Goal: Check status: Check status

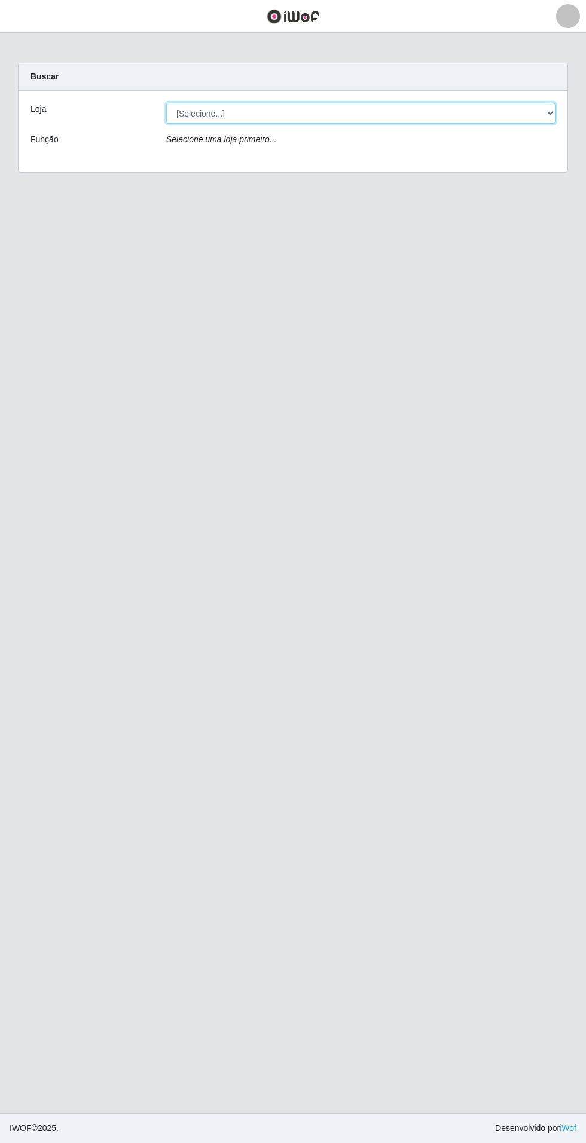
click at [528, 122] on select "[Selecione...] Atacado Vem - Loja 31 [GEOGRAPHIC_DATA]" at bounding box center [360, 113] width 389 height 21
select select "437"
click at [166, 103] on select "[Selecione...] Atacado Vem - Loja 31 [GEOGRAPHIC_DATA]" at bounding box center [360, 113] width 389 height 21
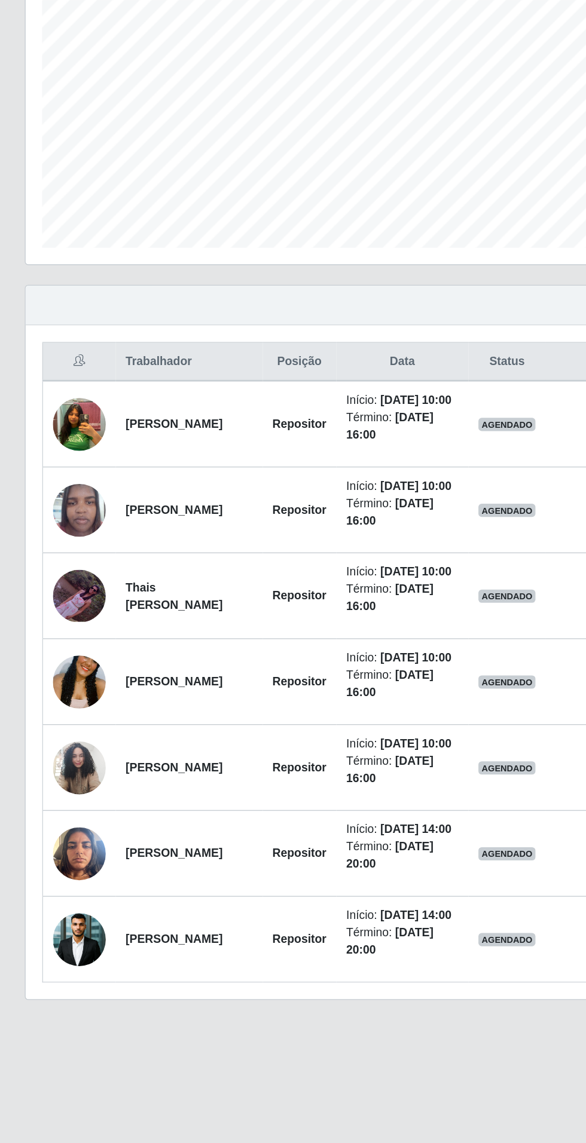
click at [63, 957] on img at bounding box center [57, 927] width 38 height 57
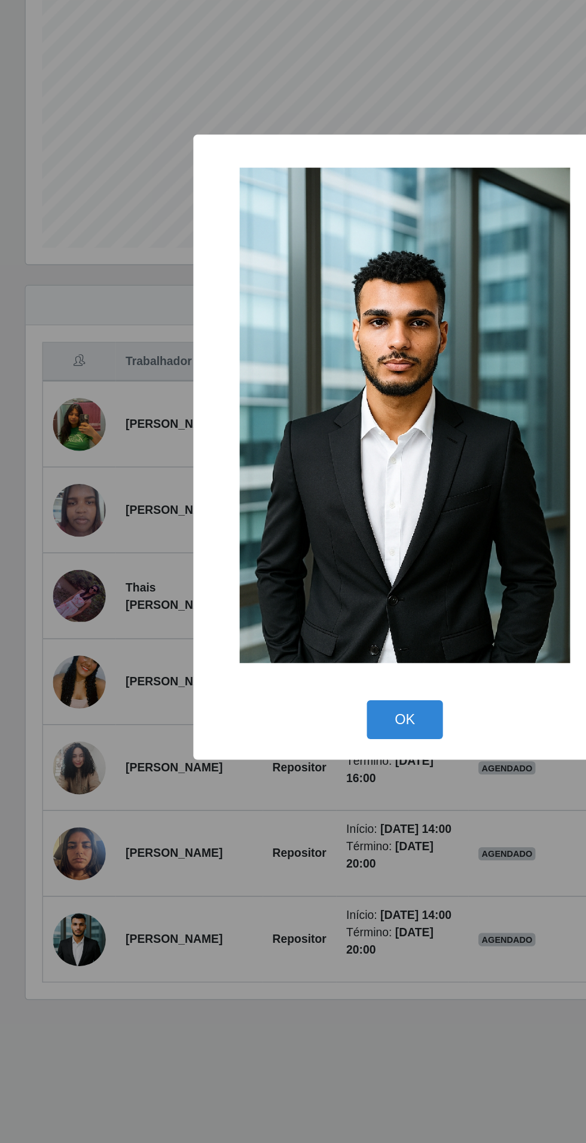
click at [212, 1077] on div "× OK Cancel" at bounding box center [293, 571] width 586 height 1143
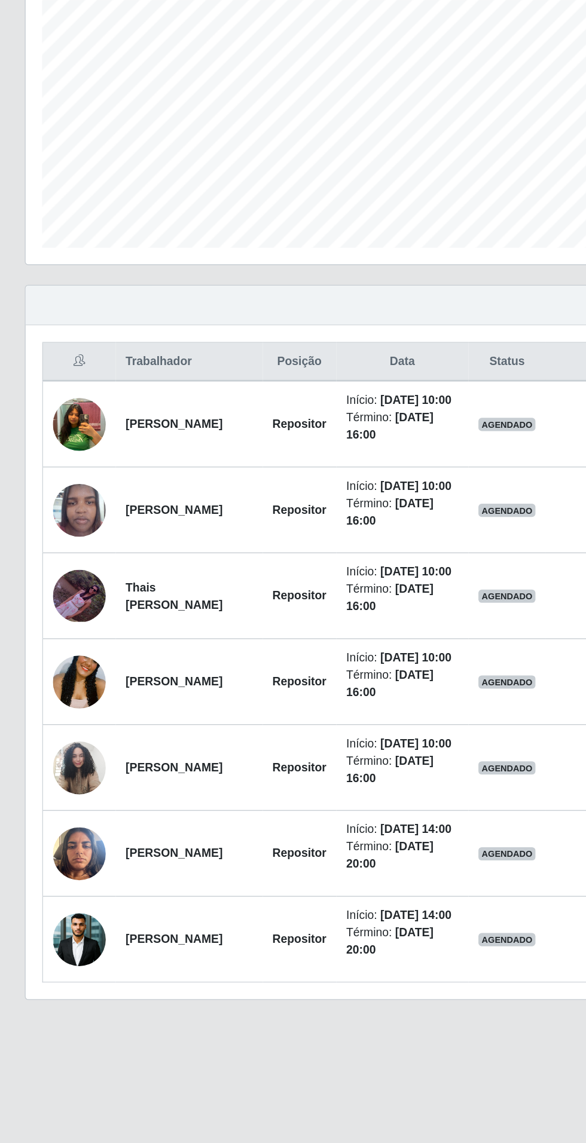
click at [63, 829] on img at bounding box center [57, 802] width 38 height 51
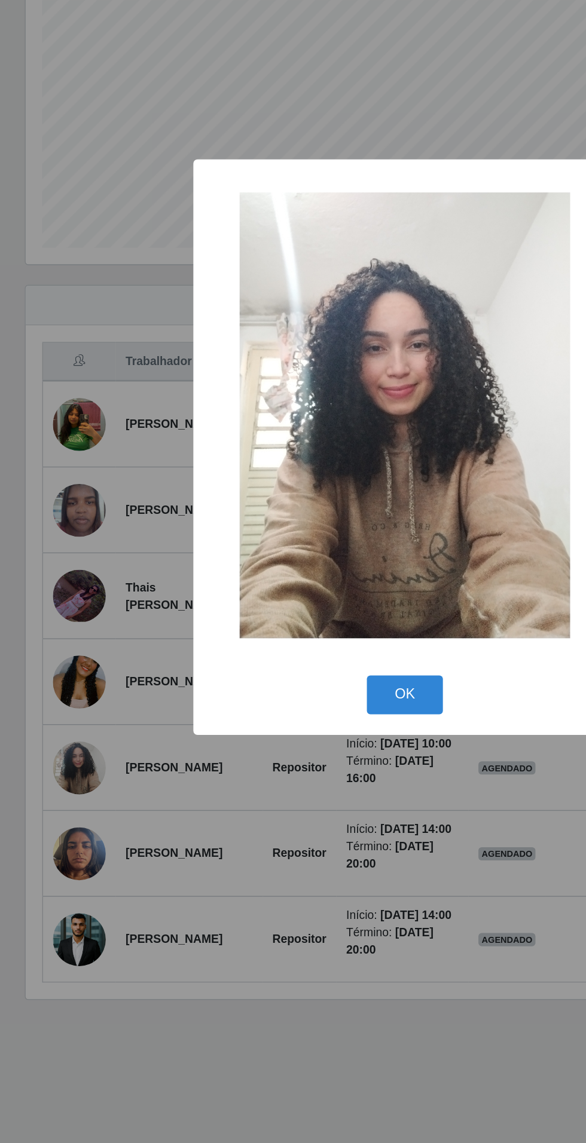
click at [223, 1046] on div "× OK Cancel" at bounding box center [293, 571] width 586 height 1143
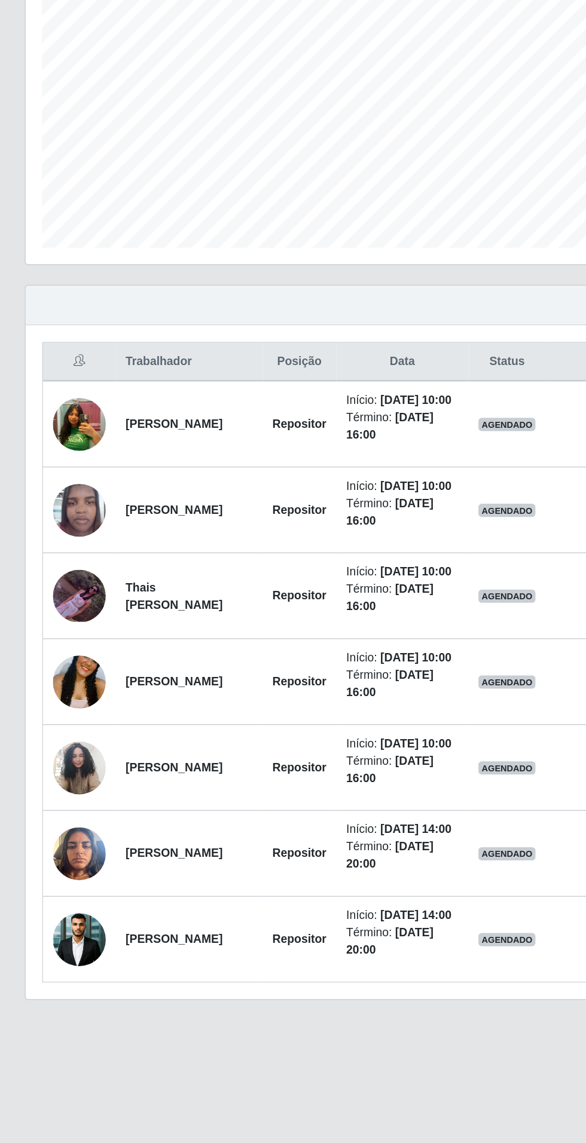
click at [60, 775] on img at bounding box center [57, 741] width 38 height 85
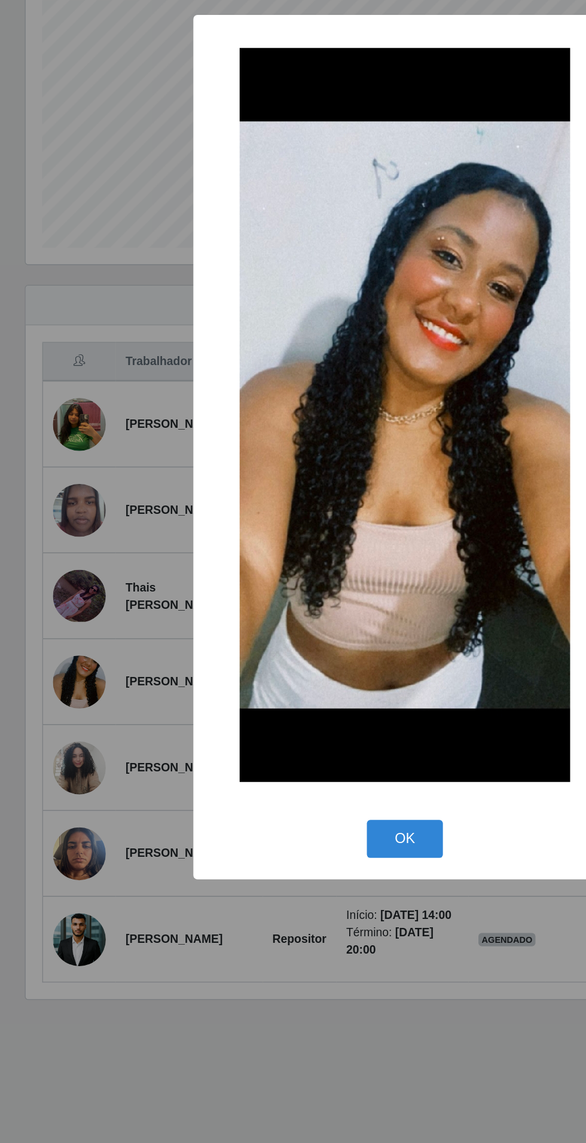
click at [223, 1058] on div "× OK Cancel" at bounding box center [293, 571] width 586 height 1143
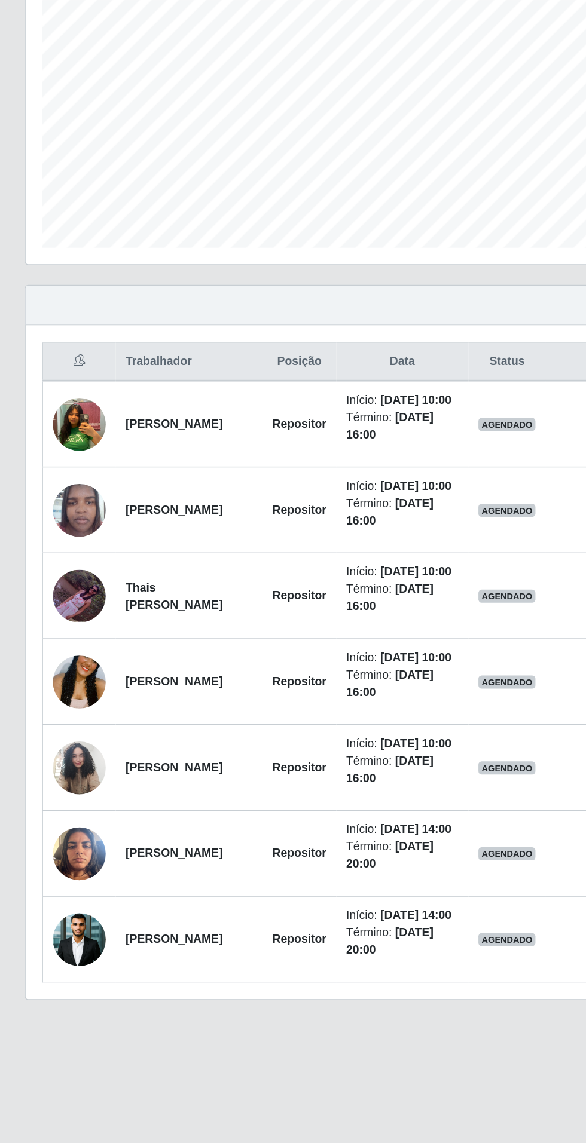
click at [60, 698] on img at bounding box center [57, 679] width 38 height 38
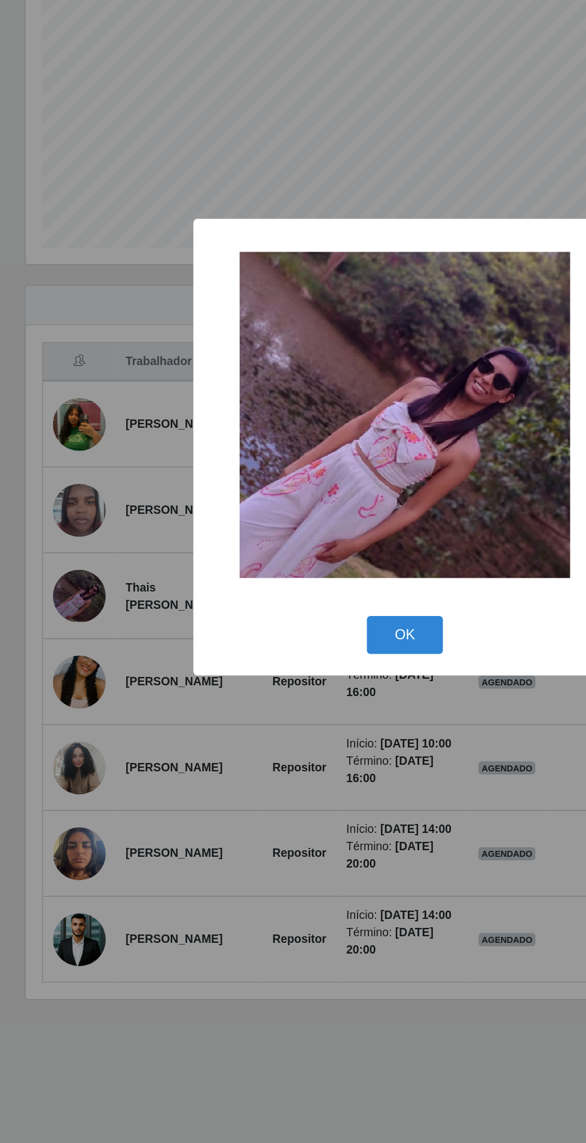
click at [225, 1053] on div "× OK Cancel" at bounding box center [293, 571] width 586 height 1143
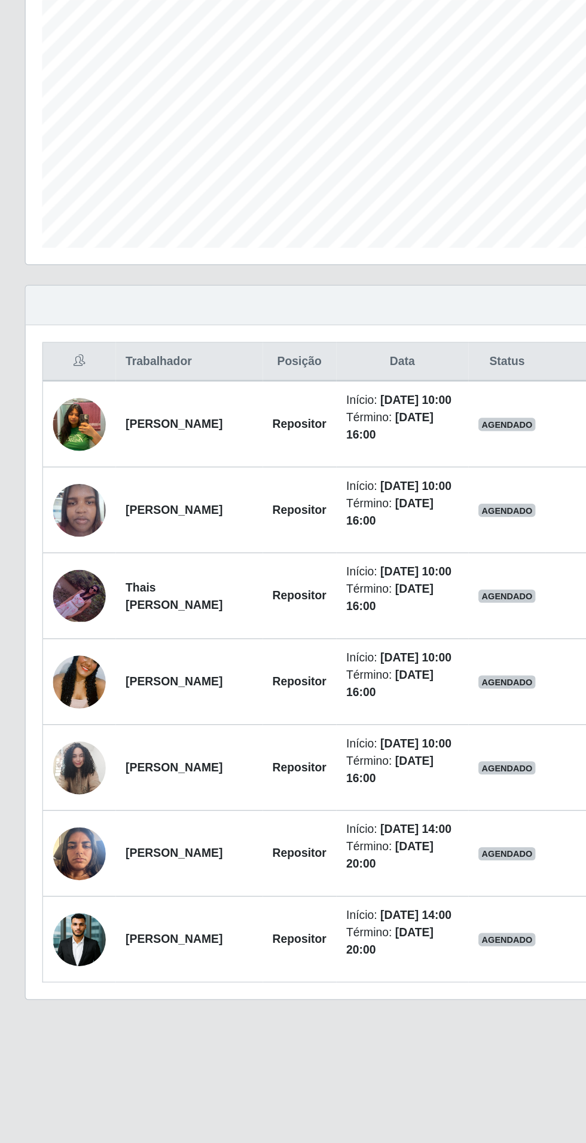
click at [65, 631] on img at bounding box center [57, 617] width 38 height 51
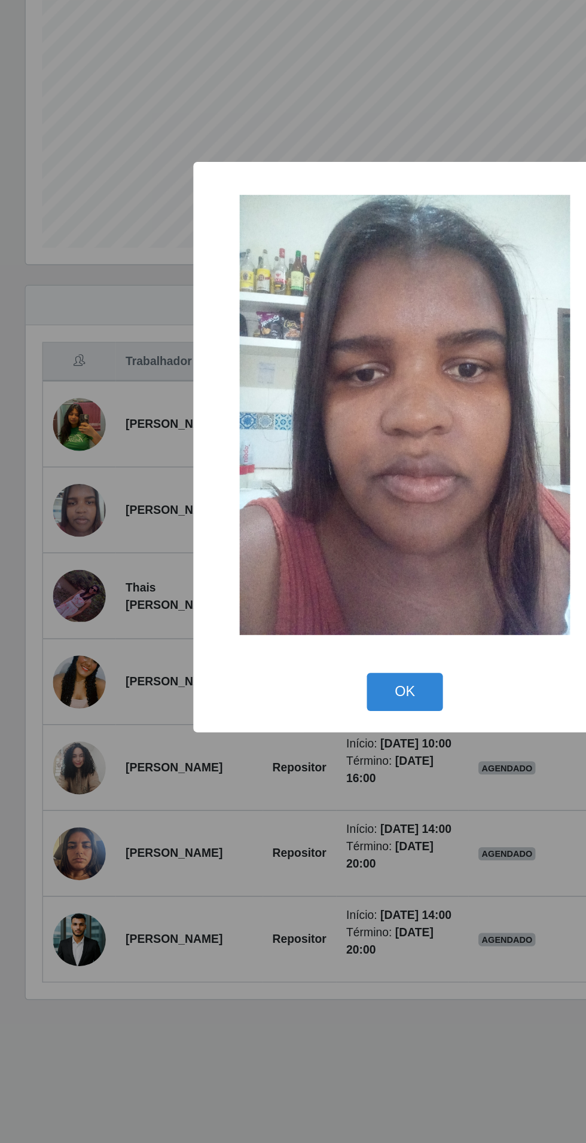
click at [206, 1056] on div "× OK Cancel" at bounding box center [293, 571] width 586 height 1143
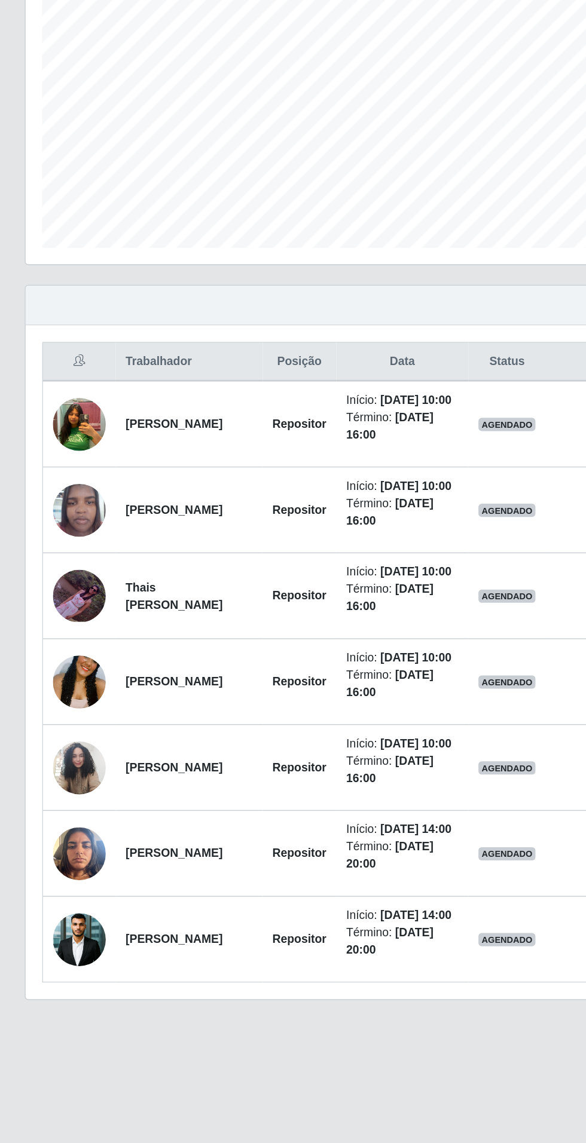
click at [57, 546] on img at bounding box center [57, 555] width 38 height 50
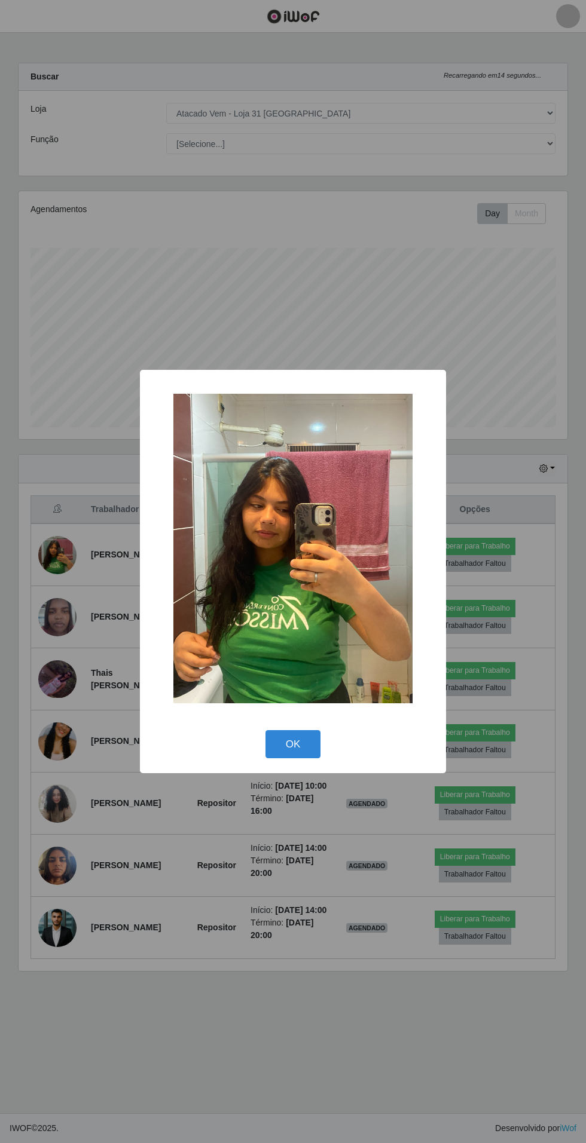
click at [268, 1102] on div "× OK Cancel" at bounding box center [293, 571] width 586 height 1143
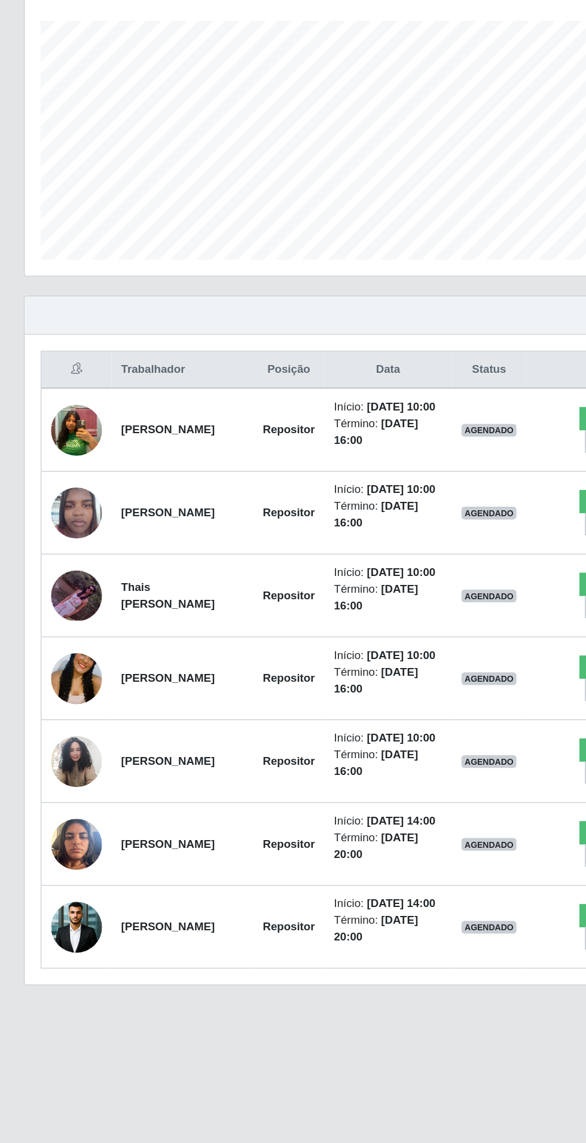
click at [56, 829] on img at bounding box center [57, 802] width 38 height 51
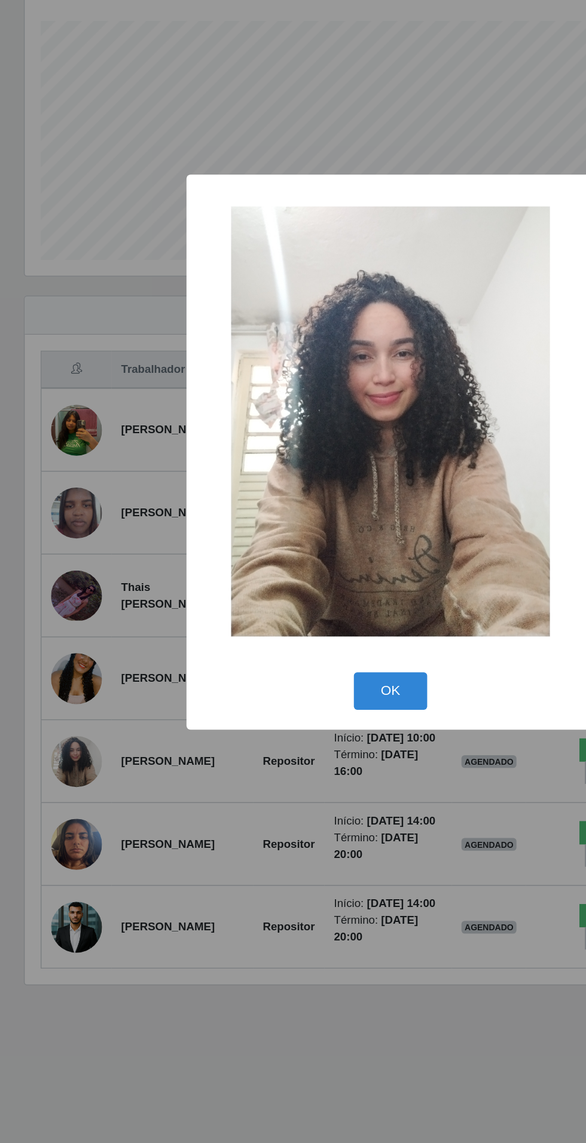
click at [203, 1046] on div "× OK Cancel" at bounding box center [293, 571] width 586 height 1143
